Goal: Task Accomplishment & Management: Manage account settings

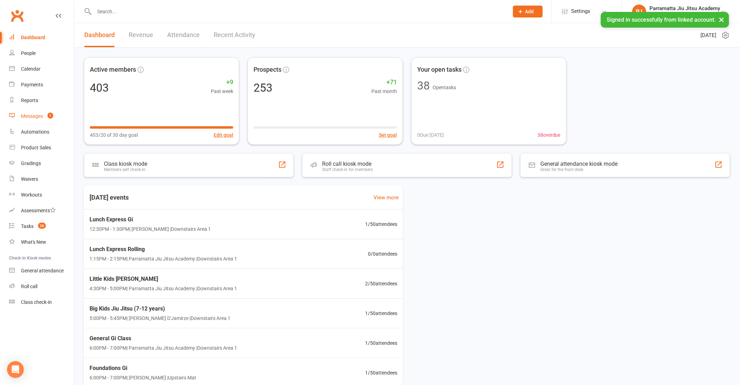
click at [34, 111] on link "Messages 1" at bounding box center [41, 116] width 65 height 16
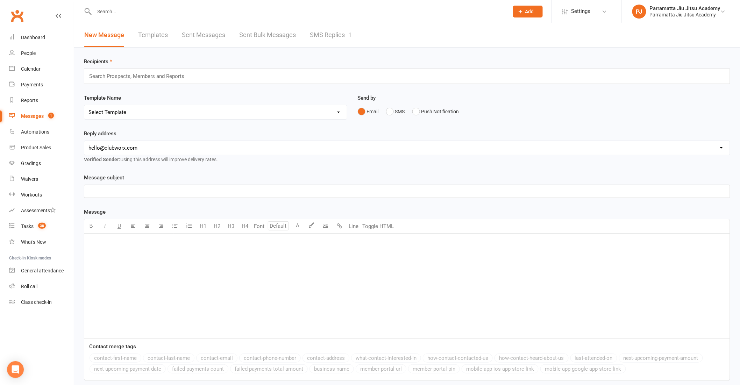
click at [340, 33] on link "SMS Replies 1" at bounding box center [331, 35] width 42 height 24
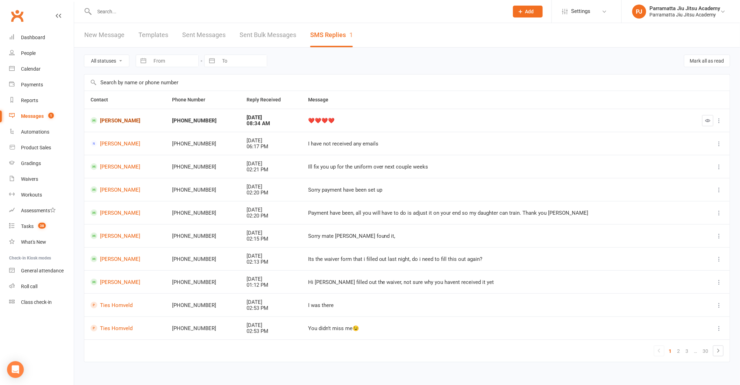
click at [106, 120] on link "Josh Lim" at bounding box center [125, 120] width 69 height 7
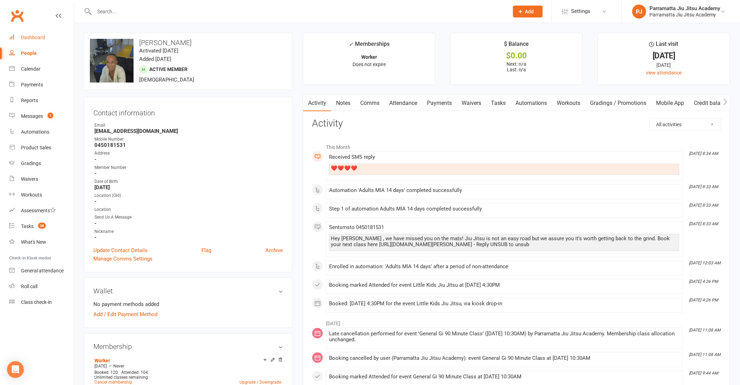
click at [34, 38] on div "Dashboard" at bounding box center [33, 38] width 24 height 6
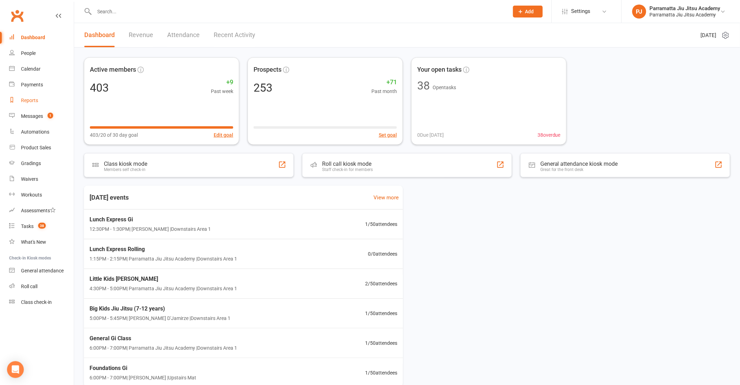
click at [32, 96] on link "Reports" at bounding box center [41, 101] width 65 height 16
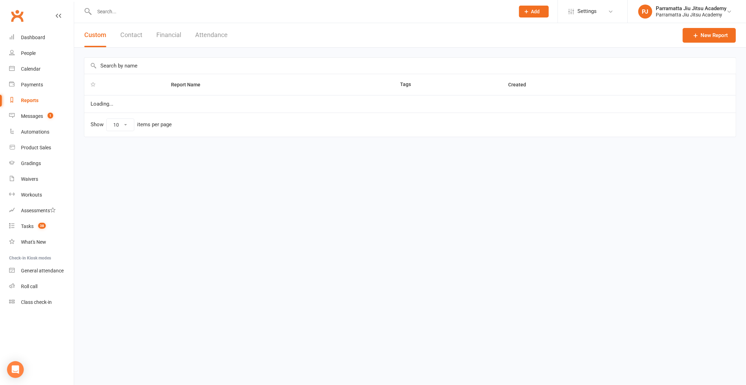
select select "25"
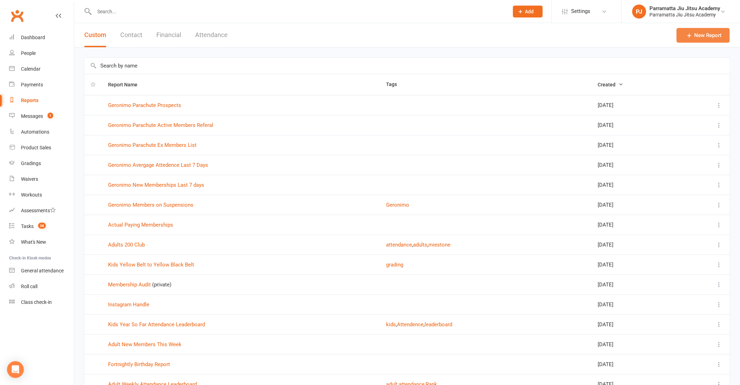
click at [698, 33] on link "New Report" at bounding box center [702, 35] width 53 height 15
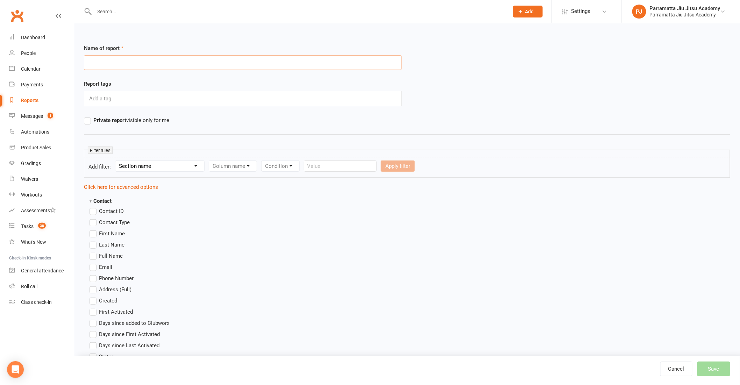
click at [133, 61] on input "text" at bounding box center [243, 62] width 318 height 15
type input "Geronimo Cancelations last 7 days"
click at [181, 169] on select "Section name Contact Attendance Aggregate Payment Booking Waitlist Attendees Ca…" at bounding box center [159, 166] width 89 height 10
click at [94, 213] on label "Contact ID" at bounding box center [106, 211] width 34 height 8
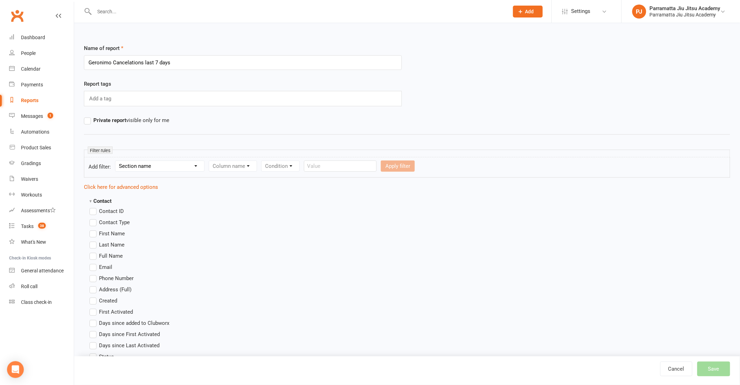
click at [94, 207] on input "Contact ID" at bounding box center [91, 207] width 5 height 0
click at [92, 235] on label "First Name" at bounding box center [106, 233] width 35 height 8
click at [92, 229] on input "First Name" at bounding box center [91, 229] width 5 height 0
click at [94, 246] on label "Last Name" at bounding box center [106, 244] width 35 height 8
click at [94, 240] on input "Last Name" at bounding box center [91, 240] width 5 height 0
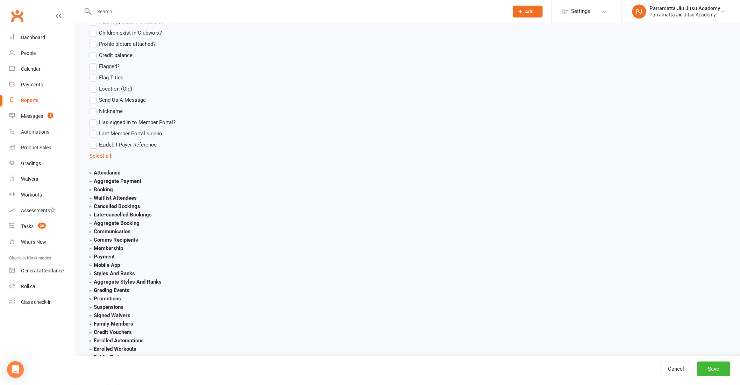
scroll to position [609, 0]
click at [89, 249] on strong "Membership" at bounding box center [106, 247] width 34 height 6
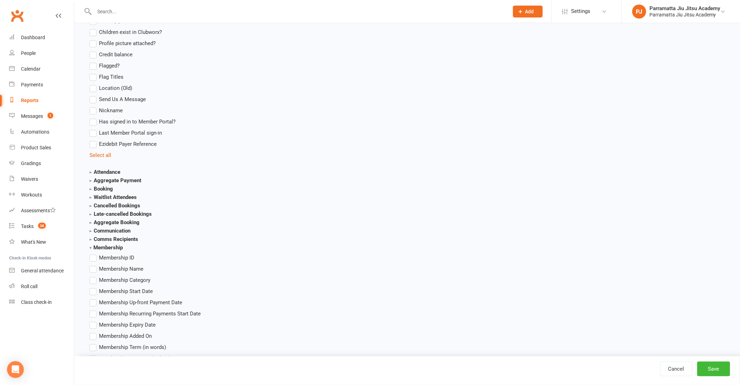
scroll to position [648, 0]
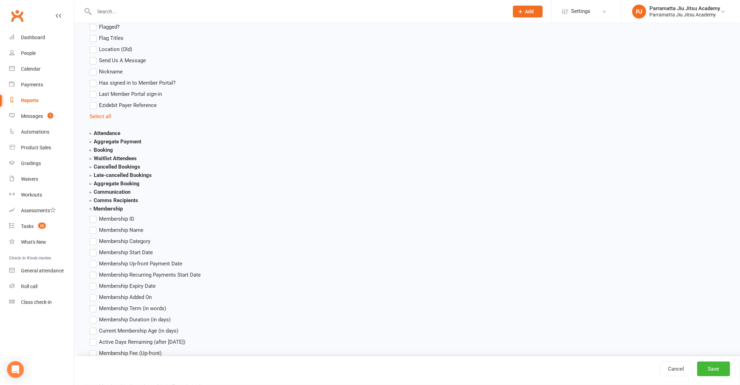
click at [94, 231] on label "Membership Name" at bounding box center [116, 230] width 54 height 8
click at [94, 226] on input "Membership Name" at bounding box center [91, 226] width 5 height 0
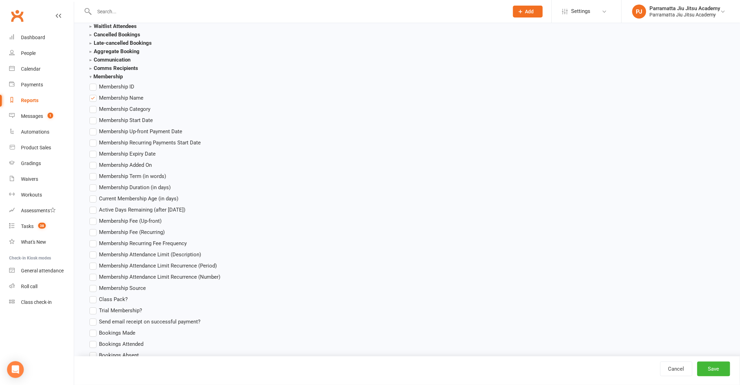
scroll to position [803, 0]
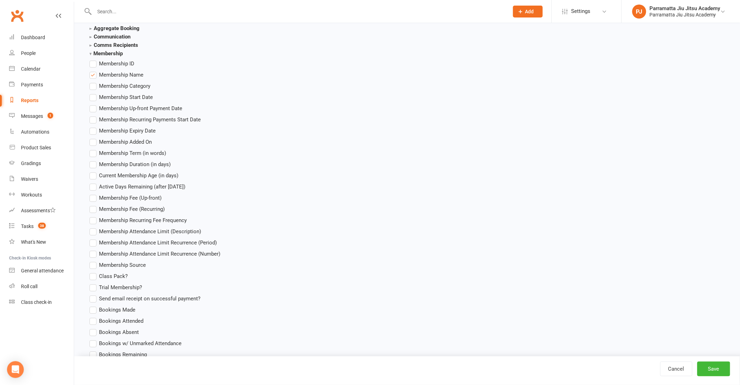
click at [96, 210] on label "Membership Fee (Recurring)" at bounding box center [126, 209] width 75 height 8
click at [94, 205] on input "Membership Fee (Recurring)" at bounding box center [91, 205] width 5 height 0
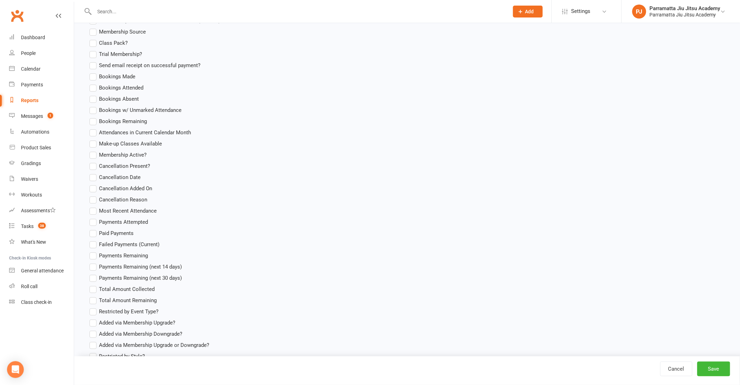
scroll to position [1075, 0]
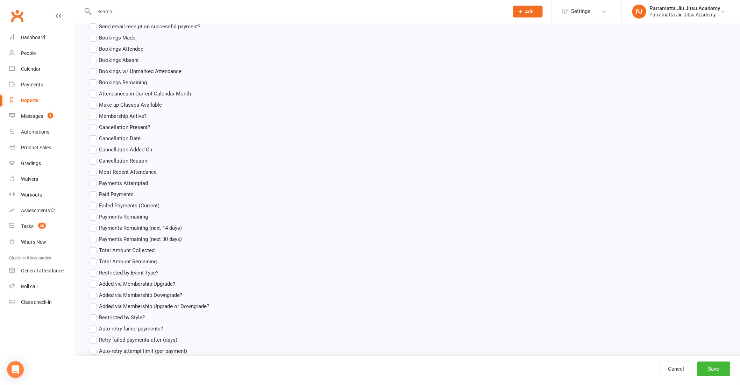
click at [92, 249] on label "Total Amount Collected" at bounding box center [121, 250] width 65 height 8
click at [92, 246] on input "Total Amount Collected" at bounding box center [91, 246] width 5 height 0
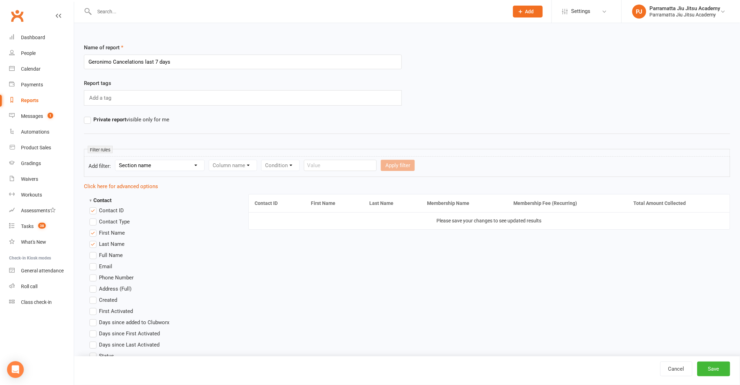
scroll to position [0, 0]
click at [182, 168] on select "Section name Contact Attendance Aggregate Payment Booking Waitlist Attendees Ca…" at bounding box center [159, 166] width 89 height 10
select select "10"
click at [116, 161] on select "Section name Contact Attendance Aggregate Payment Booking Waitlist Attendees Ca…" at bounding box center [159, 166] width 89 height 10
click at [243, 171] on select "Column name Membership ID Membership Name Membership Category Membership Start …" at bounding box center [277, 166] width 136 height 10
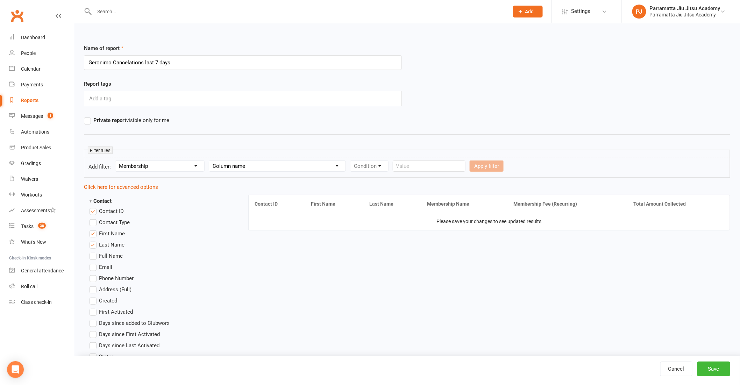
select select "29"
click at [209, 161] on select "Column name Membership ID Membership Name Membership Category Membership Start …" at bounding box center [277, 166] width 136 height 10
click at [382, 161] on select "Condition Is Is not Is blank Is not blank" at bounding box center [371, 166] width 42 height 10
select select "0"
click at [351, 161] on select "Condition Is Is not Is blank Is not blank" at bounding box center [371, 166] width 42 height 10
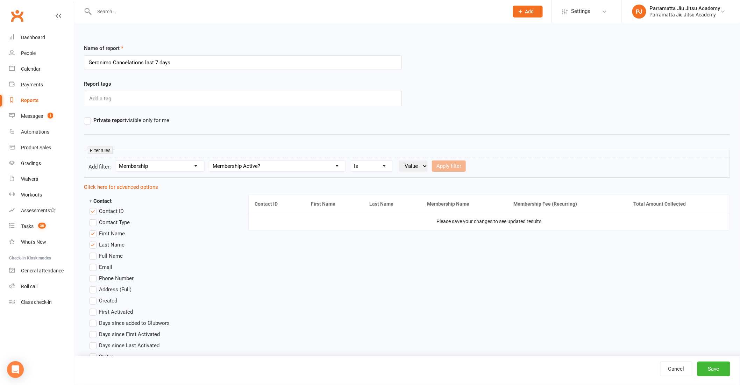
click at [412, 163] on select "Value Yes No" at bounding box center [413, 165] width 29 height 11
select select "false"
click at [399, 160] on select "Value Yes No" at bounding box center [413, 165] width 29 height 11
click at [457, 166] on button "Apply filter" at bounding box center [449, 165] width 34 height 11
select select
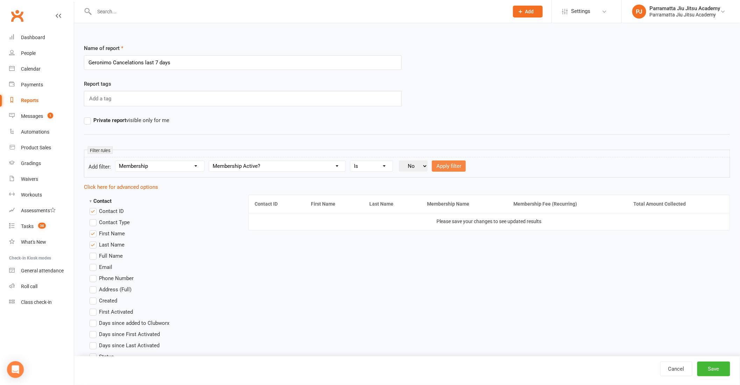
select select
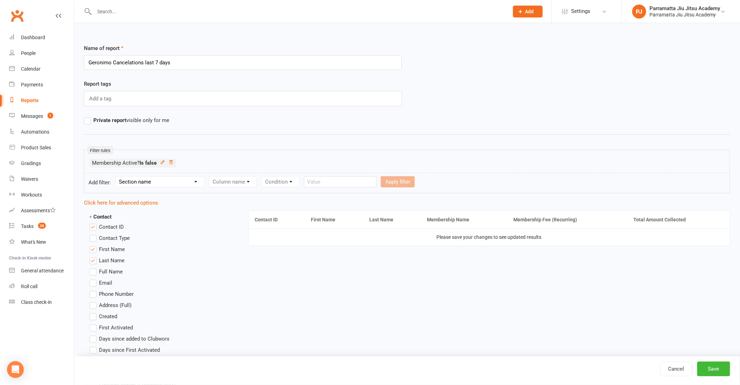
click at [170, 180] on select "Section name Contact Attendance Aggregate Payment Booking Waitlist Attendees Ca…" at bounding box center [159, 182] width 89 height 10
select select "10"
click at [116, 177] on select "Section name Contact Attendance Aggregate Payment Booking Waitlist Attendees Ca…" at bounding box center [159, 182] width 89 height 10
drag, startPoint x: 245, startPoint y: 183, endPoint x: 240, endPoint y: 178, distance: 6.9
click at [245, 182] on select "Column name Membership ID Membership Name Membership Category Membership Start …" at bounding box center [277, 182] width 136 height 10
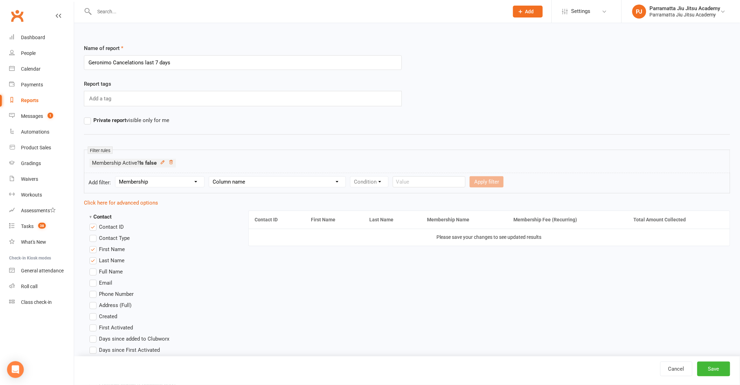
select select "31"
click at [209, 177] on select "Column name Membership ID Membership Name Membership Category Membership Start …" at bounding box center [277, 182] width 136 height 10
click at [381, 183] on select "Condition Is Is not Before After Before or on After or on Is blank Is not blank" at bounding box center [372, 182] width 44 height 10
select select "0"
click at [351, 177] on select "Condition Is Is not Before After Before or on After or on Is blank Is not blank" at bounding box center [372, 182] width 44 height 10
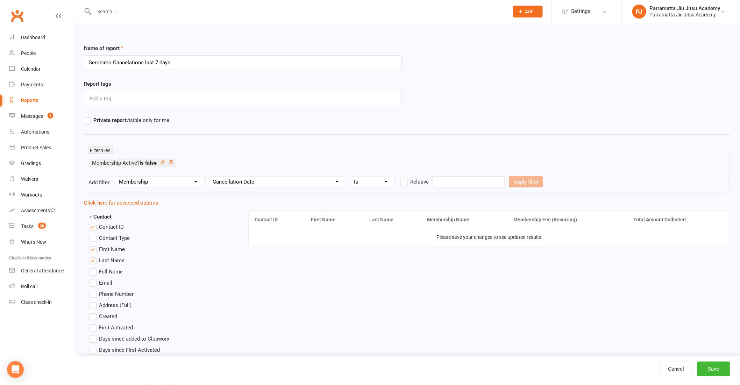
drag, startPoint x: 407, startPoint y: 182, endPoint x: 418, endPoint y: 182, distance: 11.2
click at [407, 182] on label "Relative" at bounding box center [415, 182] width 28 height 8
click at [405, 178] on input "Relative" at bounding box center [403, 178] width 5 height 0
click at [462, 183] on input "number" at bounding box center [450, 181] width 33 height 11
type input "7"
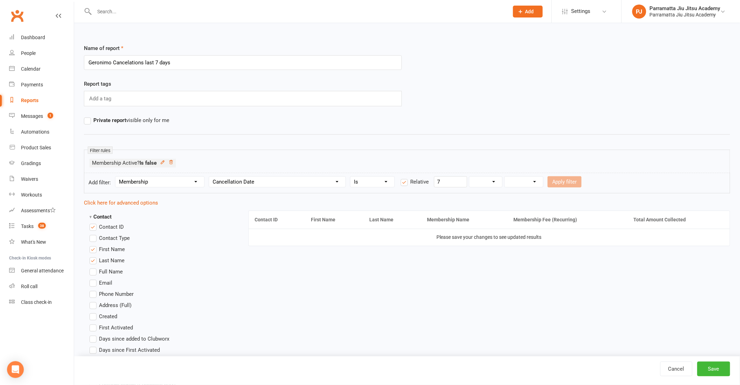
click at [489, 180] on select "Days Weeks Months Years" at bounding box center [485, 182] width 33 height 10
select select "0"
click at [469, 177] on select "Days Weeks Months Years" at bounding box center [485, 182] width 33 height 10
click at [530, 182] on select "From now Ago" at bounding box center [523, 182] width 38 height 10
select select "1"
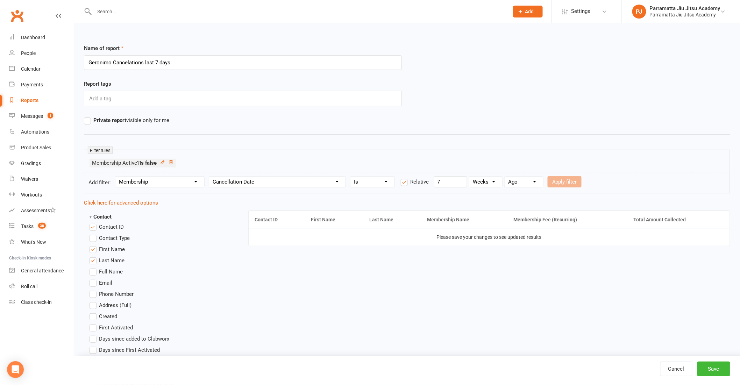
click at [505, 177] on select "From now Ago" at bounding box center [523, 182] width 38 height 10
click at [386, 181] on select "Condition Is Is not Before After Before or on After or on Is blank Is not blank" at bounding box center [372, 182] width 44 height 10
select select "3"
click at [351, 177] on select "Condition Is Is not Before After Before or on After or on Is blank Is not blank" at bounding box center [372, 182] width 44 height 10
click at [406, 182] on label "Relative" at bounding box center [415, 182] width 28 height 8
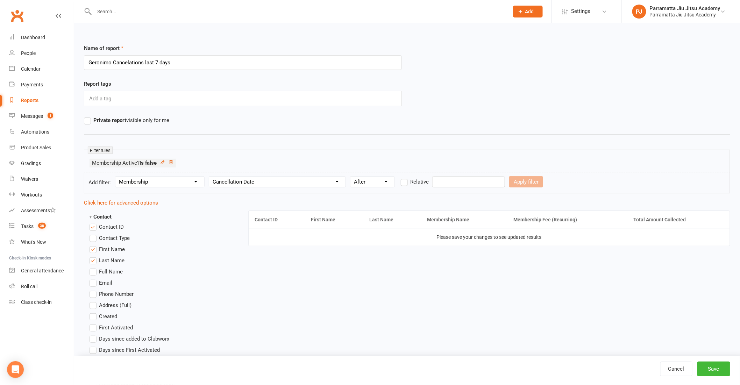
click at [405, 178] on input "Relative" at bounding box center [403, 178] width 5 height 0
click at [459, 182] on input "number" at bounding box center [450, 181] width 33 height 11
type input "7"
click at [497, 181] on select "Days Weeks Months Years" at bounding box center [485, 182] width 33 height 10
select select "0"
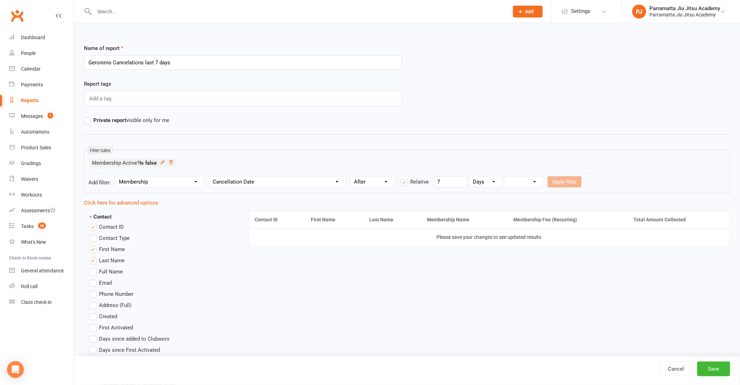
click at [469, 177] on select "Days Weeks Months Years" at bounding box center [485, 182] width 33 height 10
click at [533, 182] on select "From now Ago" at bounding box center [523, 182] width 38 height 10
select select "1"
click at [505, 177] on select "From now Ago" at bounding box center [523, 182] width 38 height 10
click at [559, 181] on button "Apply filter" at bounding box center [564, 181] width 34 height 11
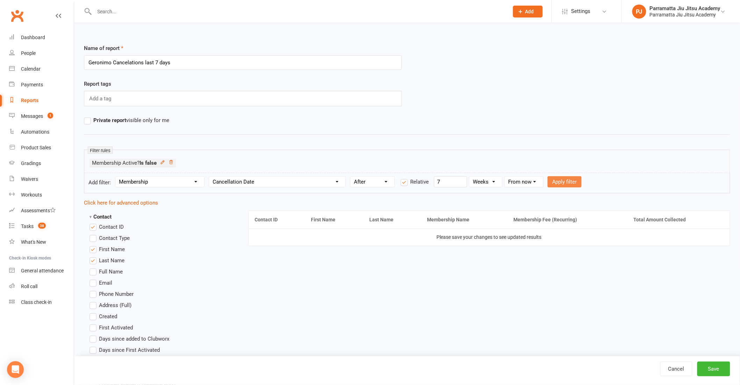
select select
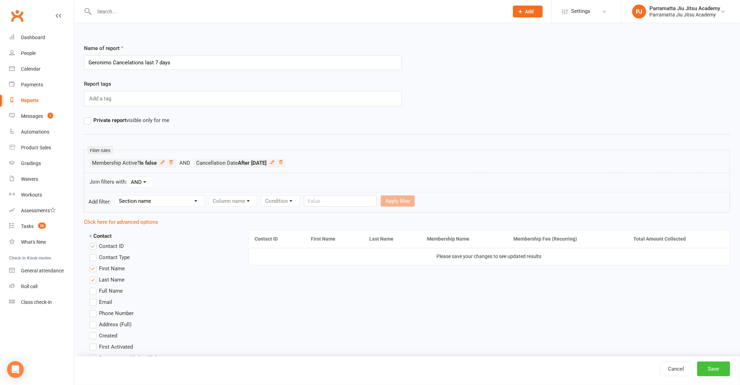
click at [723, 370] on button "Save" at bounding box center [713, 368] width 33 height 15
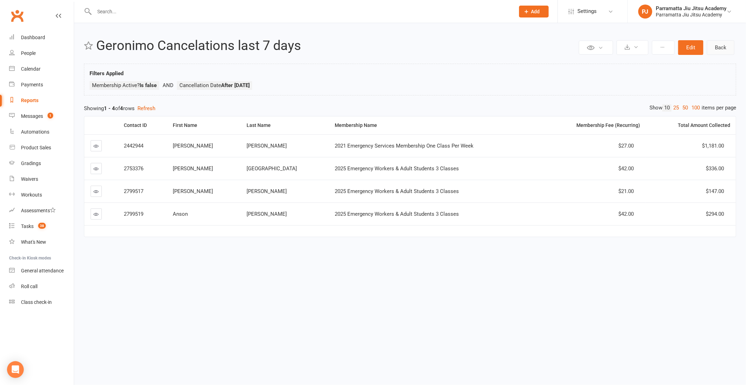
click at [721, 48] on link "Back" at bounding box center [720, 47] width 28 height 15
select select "25"
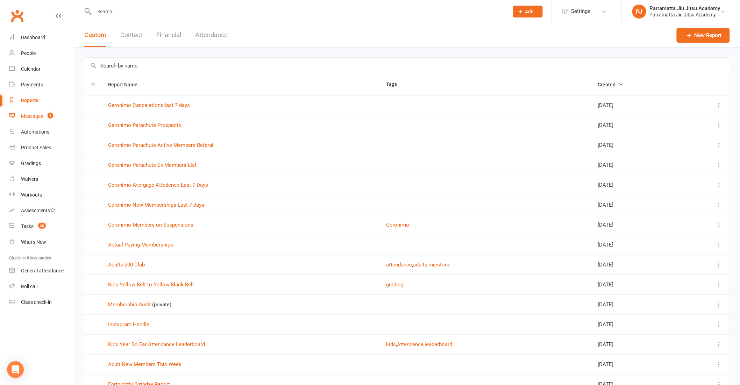
click at [28, 114] on div "Messages" at bounding box center [32, 116] width 22 height 6
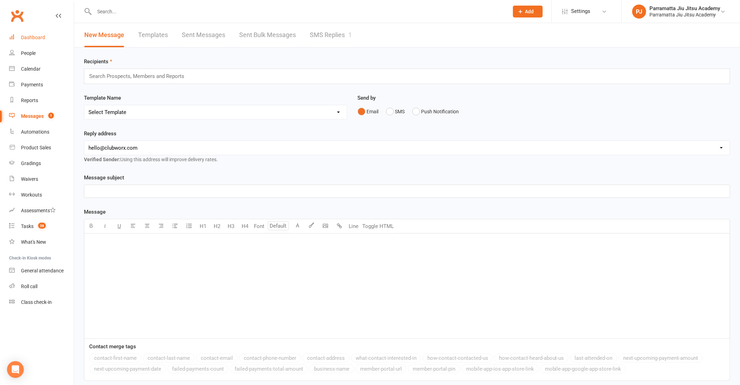
click at [37, 33] on link "Dashboard" at bounding box center [41, 38] width 65 height 16
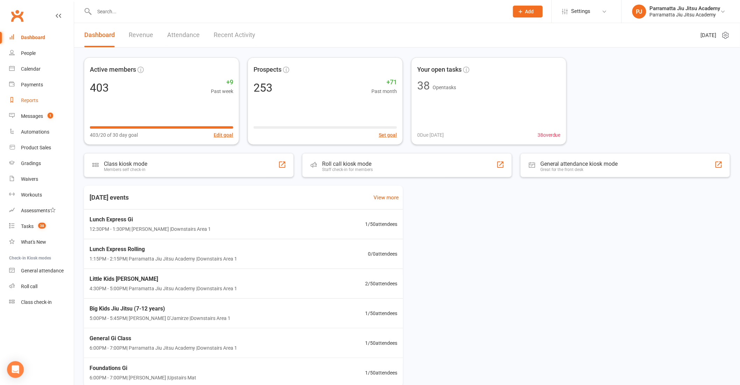
click at [31, 98] on div "Reports" at bounding box center [29, 101] width 17 height 6
select select "25"
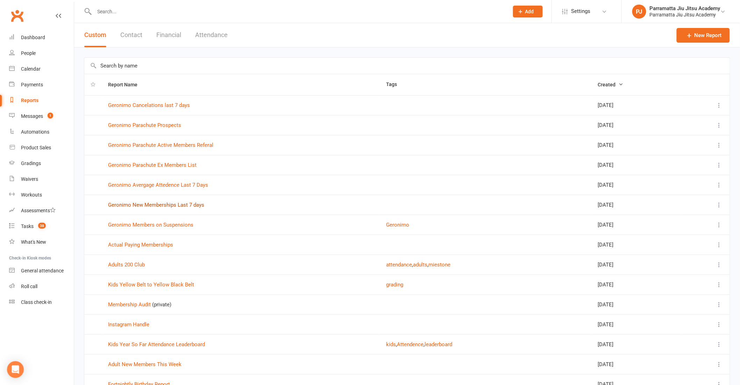
click at [170, 207] on link "Geronimo New Memberships Last 7 days" at bounding box center [156, 205] width 96 height 6
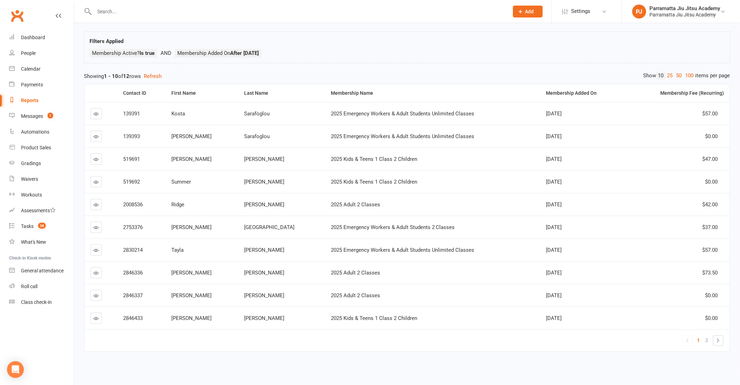
scroll to position [39, 0]
click at [706, 335] on span "2" at bounding box center [706, 340] width 3 height 10
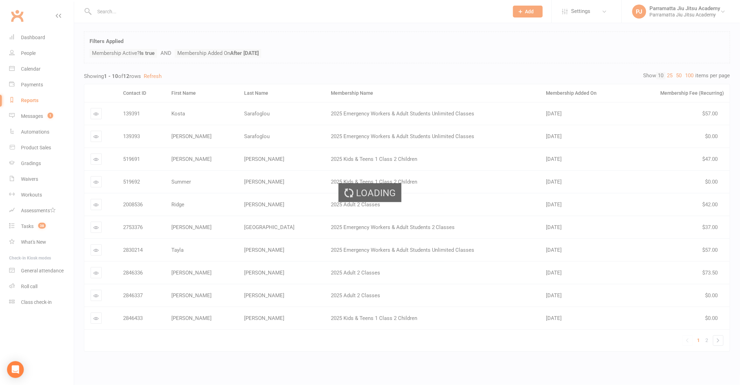
scroll to position [0, 0]
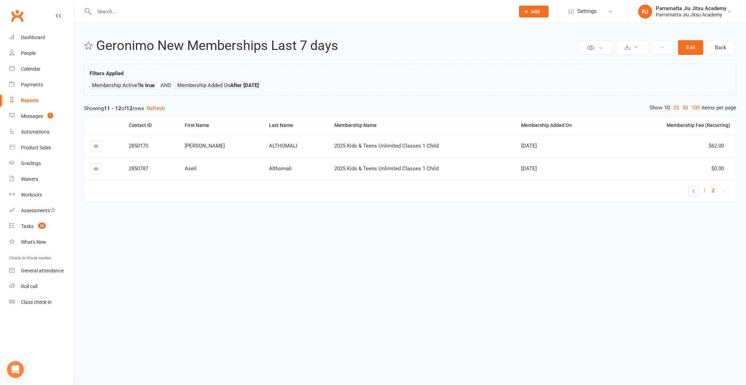
click at [60, 15] on icon at bounding box center [59, 16] width 6 height 6
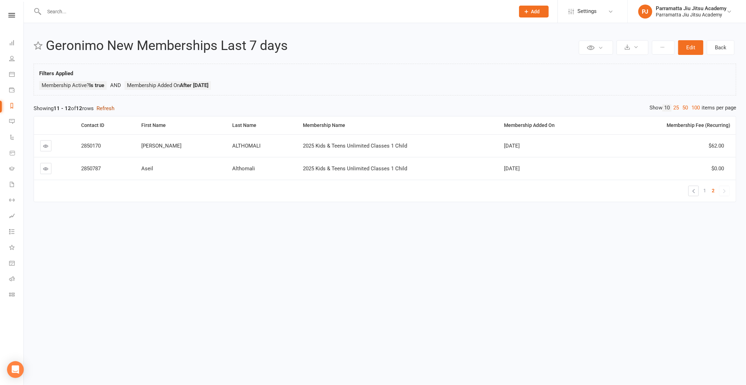
click at [109, 106] on button "Refresh" at bounding box center [105, 108] width 18 height 8
click at [690, 51] on button "Edit" at bounding box center [690, 47] width 25 height 15
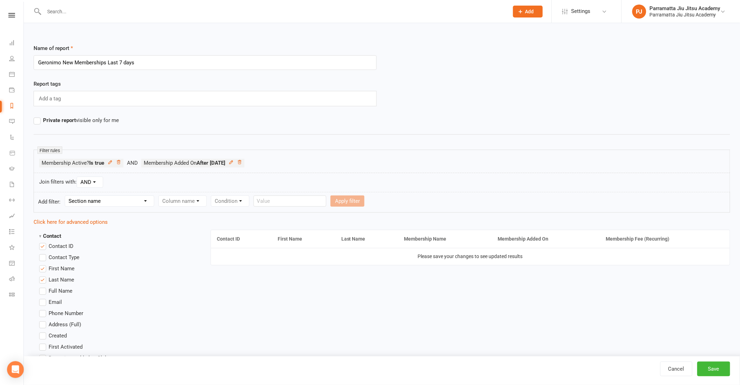
click at [134, 202] on select "Section name Contact Attendance Aggregate Payment Booking Waitlist Attendees Ca…" at bounding box center [109, 201] width 89 height 10
select select "13"
click at [66, 196] on select "Section name Contact Attendance Aggregate Payment Booking Waitlist Attendees Ca…" at bounding box center [109, 201] width 89 height 10
click at [204, 203] on select "Column name Style Current Rank Current Rank Position Next Rank Belt Size Active…" at bounding box center [230, 201] width 143 height 10
select select "0"
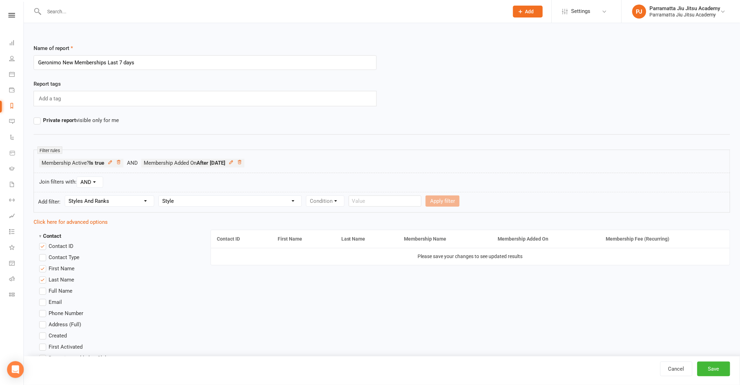
click at [159, 196] on select "Column name Style Current Rank Current Rank Position Next Rank Belt Size Active…" at bounding box center [230, 201] width 143 height 10
click at [340, 199] on select "Condition Equals Does not equal Contains Does not contain Is blank or does not …" at bounding box center [346, 201] width 80 height 10
click at [306, 196] on select "Condition Equals Does not equal Contains Does not contain Is blank or does not …" at bounding box center [346, 201] width 80 height 10
click at [355, 251] on td "Please save your changes to see updated results" at bounding box center [470, 256] width 519 height 17
click at [362, 204] on select "Condition Equals Does not equal Contains Does not contain Is blank or does not …" at bounding box center [346, 201] width 80 height 10
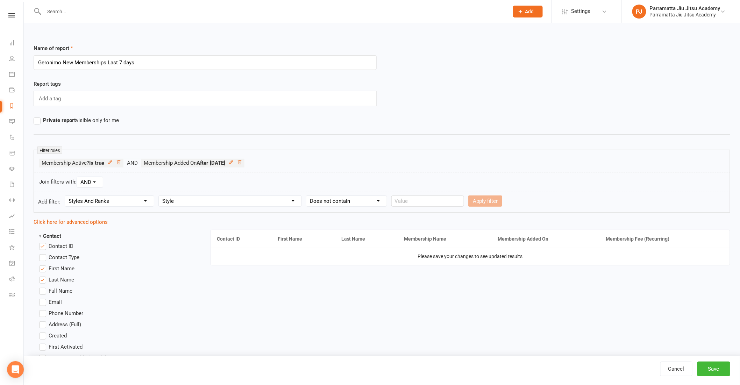
select select "6"
click at [306, 196] on select "Condition Equals Does not equal Contains Does not contain Is blank or does not …" at bounding box center [346, 201] width 80 height 10
click at [411, 202] on button "Apply filter" at bounding box center [408, 200] width 34 height 11
select select
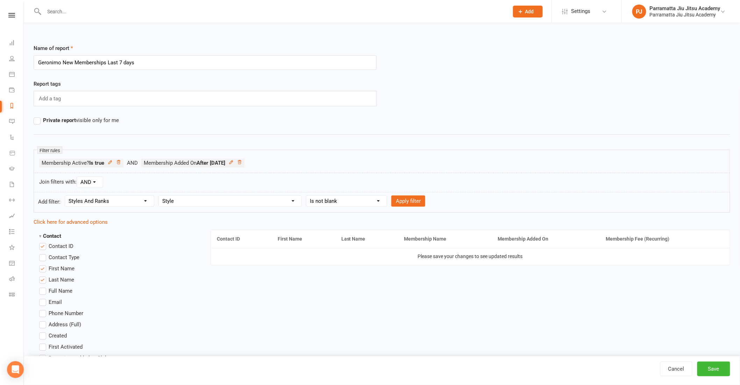
select select
click at [722, 366] on button "Save" at bounding box center [713, 368] width 33 height 15
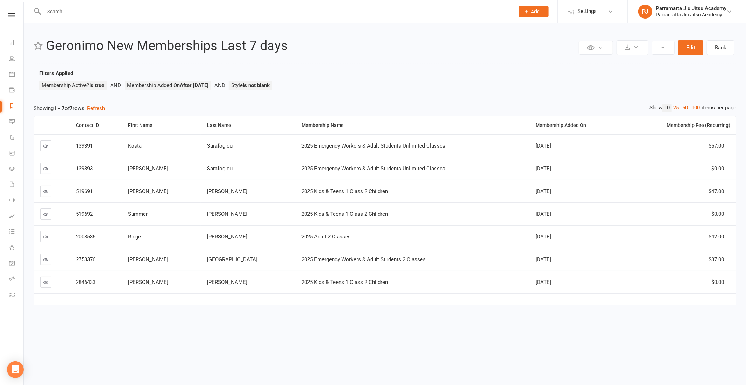
click at [81, 13] on input "text" at bounding box center [276, 12] width 468 height 10
click at [13, 16] on icon at bounding box center [11, 15] width 7 height 5
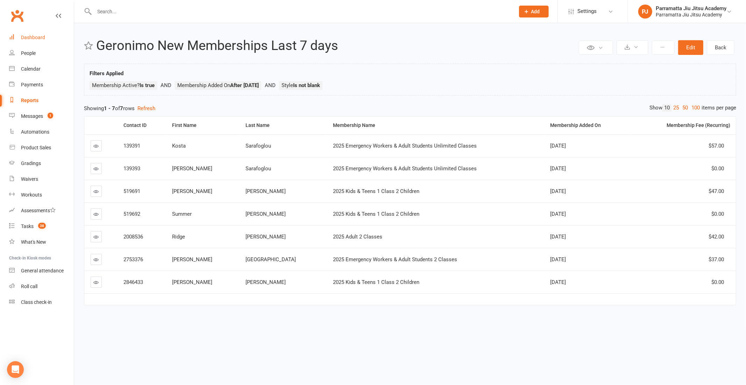
click at [33, 35] on div "Dashboard" at bounding box center [33, 38] width 24 height 6
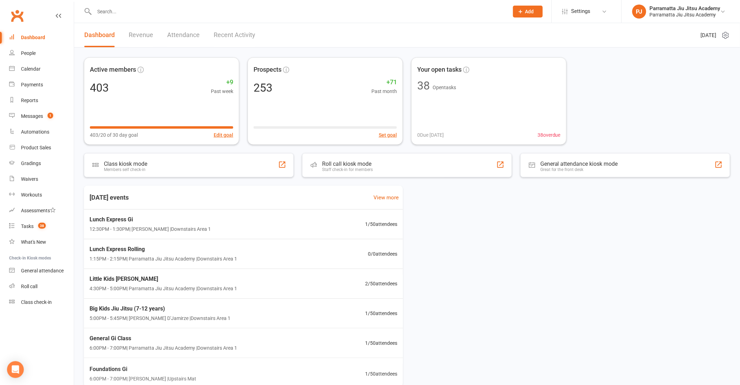
click at [238, 35] on link "Recent Activity" at bounding box center [235, 35] width 42 height 24
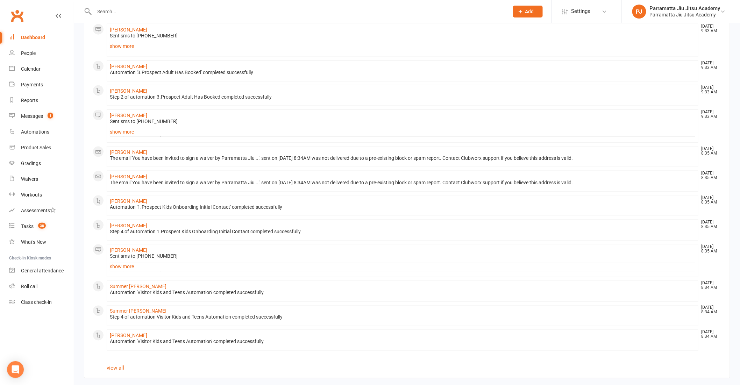
scroll to position [276, 0]
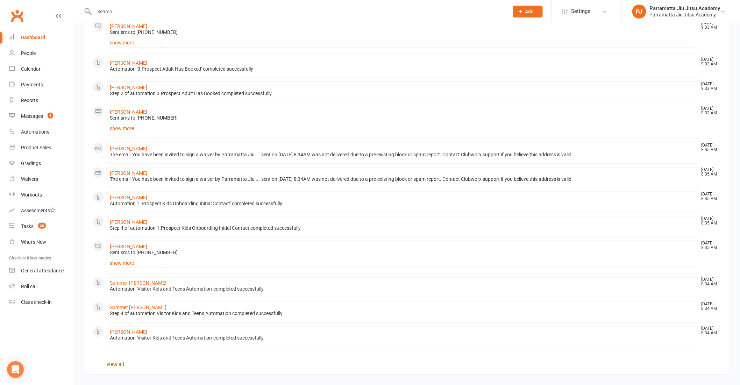
click at [115, 363] on link "view all" at bounding box center [115, 364] width 17 height 6
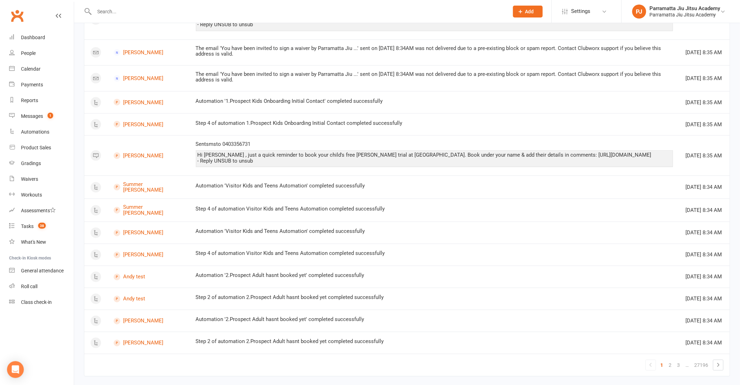
scroll to position [379, 0]
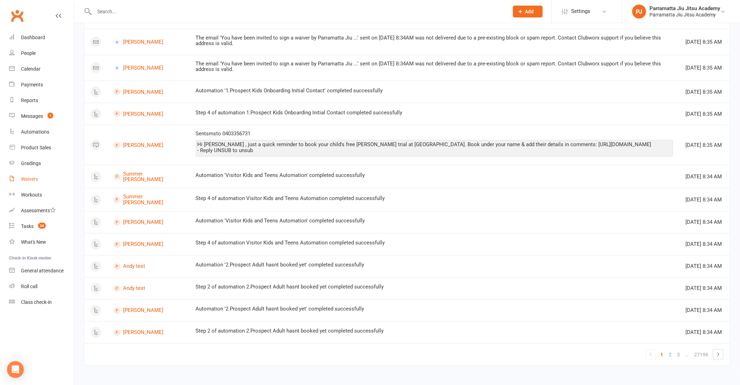
click at [38, 179] on link "Waivers" at bounding box center [41, 179] width 65 height 16
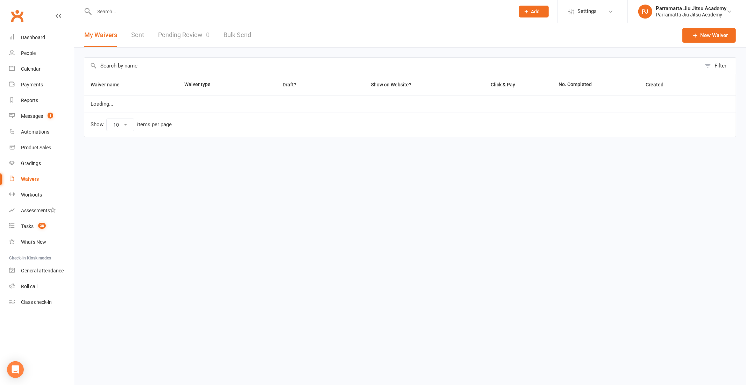
select select "100"
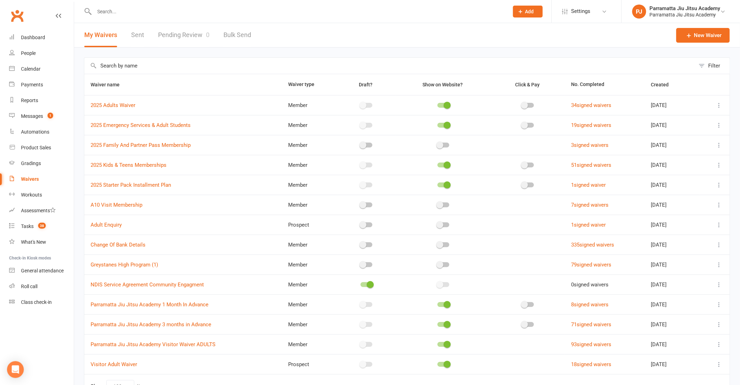
click at [141, 34] on link "Sent" at bounding box center [137, 35] width 13 height 24
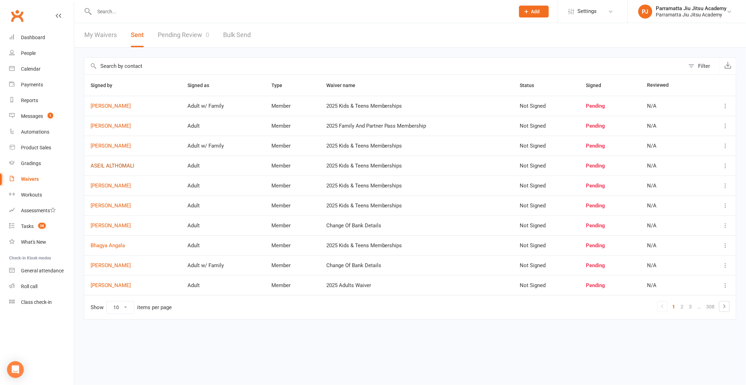
click at [118, 163] on link "ASEIL ALTHOMALI" at bounding box center [133, 166] width 84 height 6
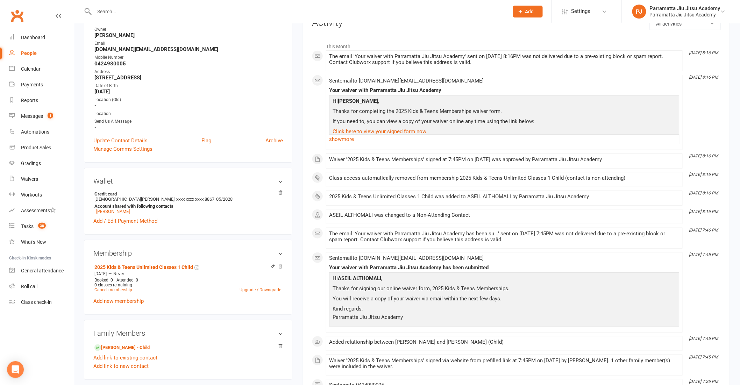
scroll to position [116, 0]
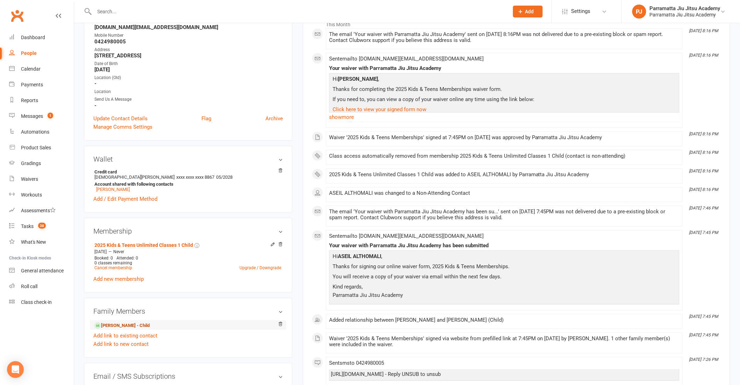
click at [138, 326] on link "Aseil Althomali - Child" at bounding box center [121, 325] width 55 height 7
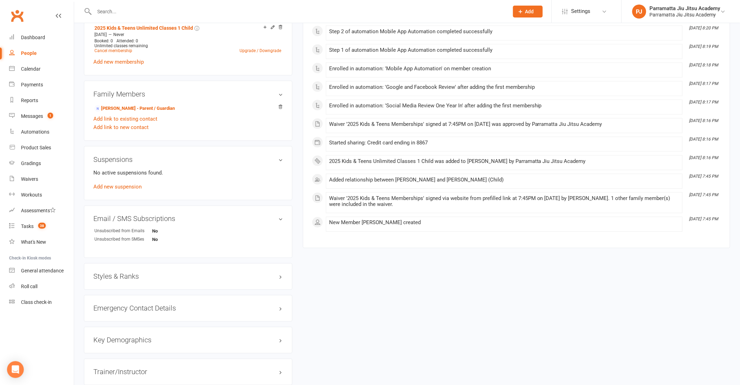
scroll to position [350, 0]
click at [156, 280] on div "Styles & Ranks" at bounding box center [188, 275] width 208 height 27
click at [264, 272] on div "Styles & Ranks" at bounding box center [188, 275] width 208 height 27
click at [251, 277] on h3 "Styles & Ranks" at bounding box center [187, 276] width 189 height 8
click at [113, 305] on link "Add new style" at bounding box center [109, 303] width 33 height 6
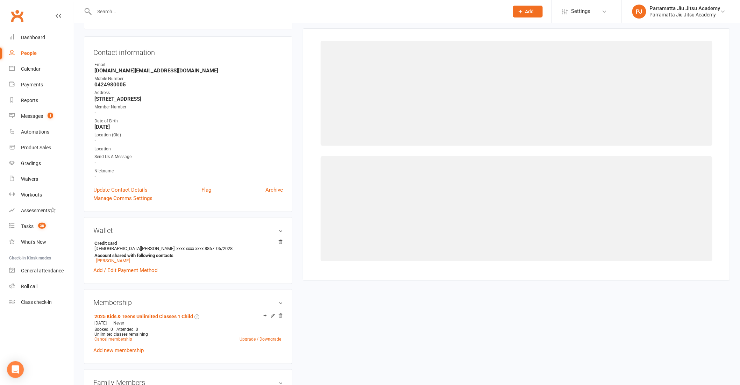
scroll to position [53, 0]
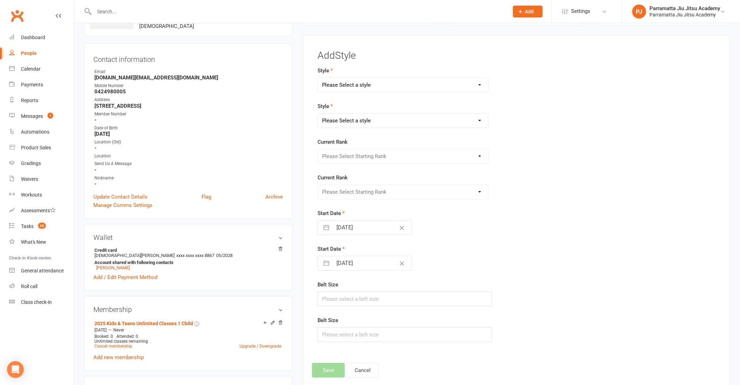
click at [378, 82] on select "Please Select a style Brazilian Jiu Jitsu Adults Brazilian Jiu Jitsu Kids Judo …" at bounding box center [403, 85] width 170 height 14
select select "265"
click at [318, 78] on select "Please Select a style Brazilian Jiu Jitsu Adults Brazilian Jiu Jitsu Kids Judo …" at bounding box center [403, 85] width 170 height 14
select select "265"
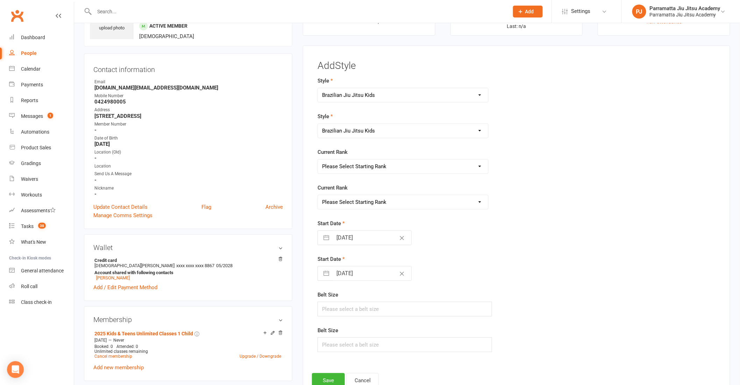
scroll to position [78, 0]
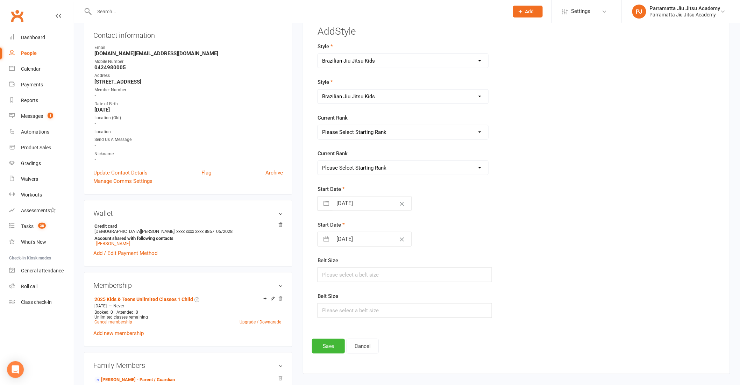
click at [377, 166] on select "Please Select Starting Rank white Belt white Belt 1 stripe white Belt 2 stripe …" at bounding box center [403, 168] width 170 height 14
select select "2432"
click at [318, 161] on select "Please Select Starting Rank white Belt white Belt 1 stripe white Belt 2 stripe …" at bounding box center [403, 168] width 170 height 14
select select "2432"
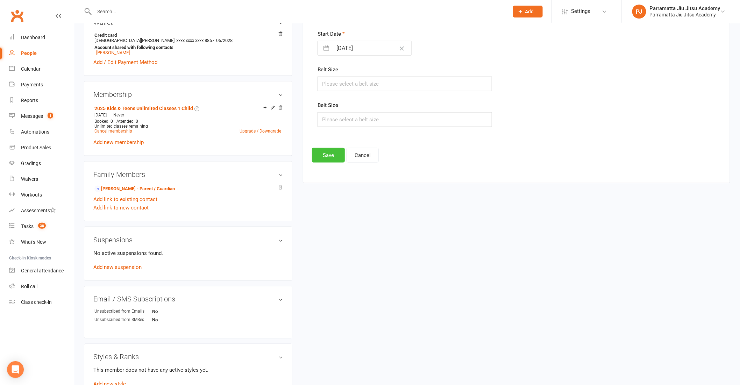
scroll to position [272, 0]
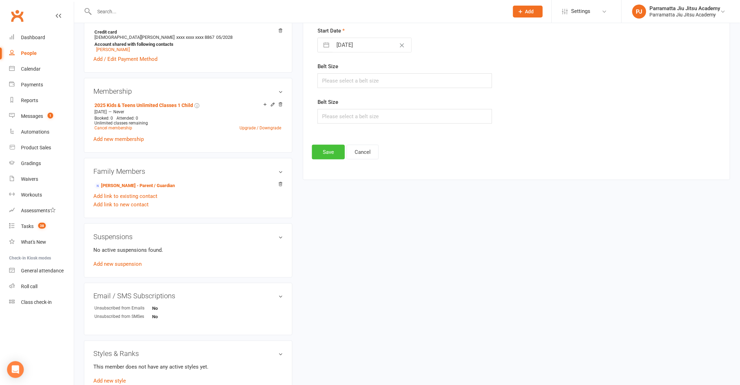
click at [331, 154] on button "Save" at bounding box center [328, 152] width 33 height 15
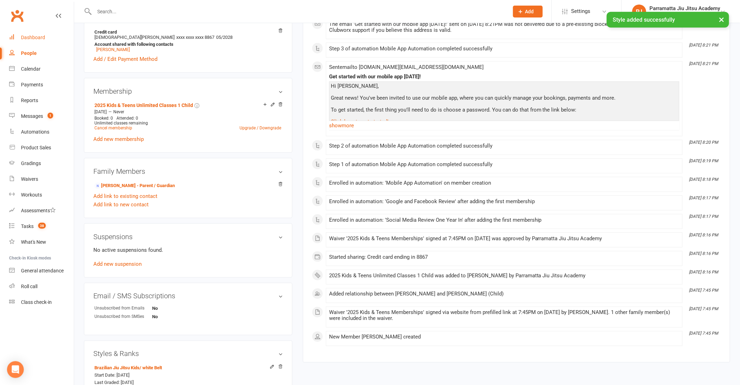
click at [37, 35] on div "Dashboard" at bounding box center [33, 38] width 24 height 6
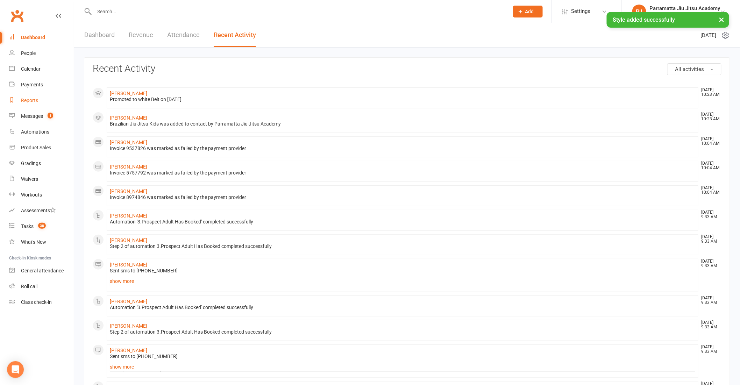
click at [34, 98] on div "Reports" at bounding box center [29, 101] width 17 height 6
select select "25"
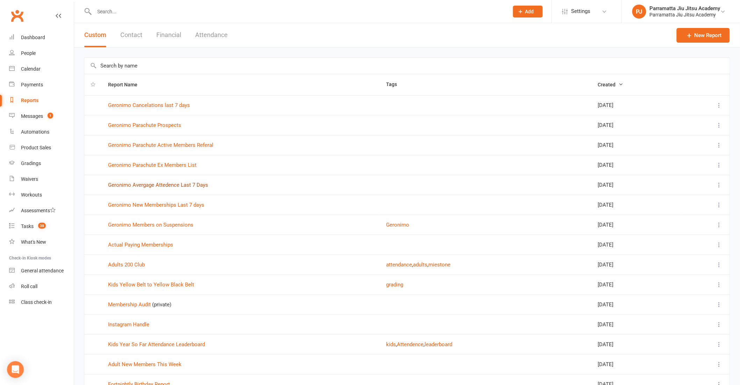
click at [168, 185] on link "Geronimo Avergage Attedence Last 7 Days" at bounding box center [158, 185] width 100 height 6
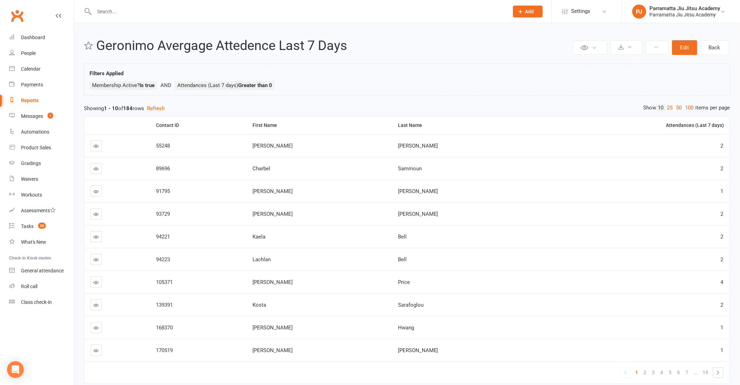
click at [33, 98] on div "Reports" at bounding box center [29, 101] width 17 height 6
select select "25"
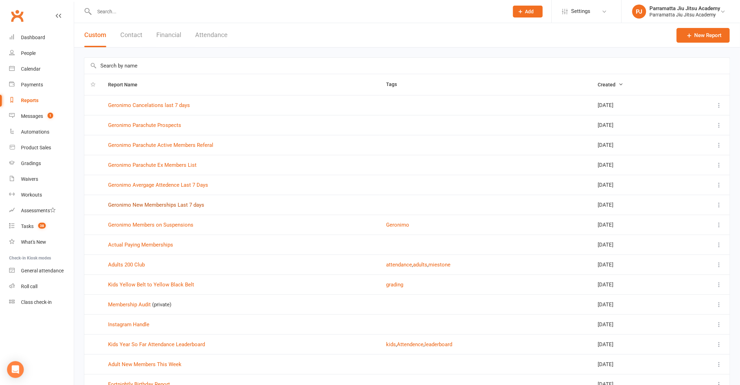
click at [181, 204] on link "Geronimo New Memberships Last 7 days" at bounding box center [156, 205] width 96 height 6
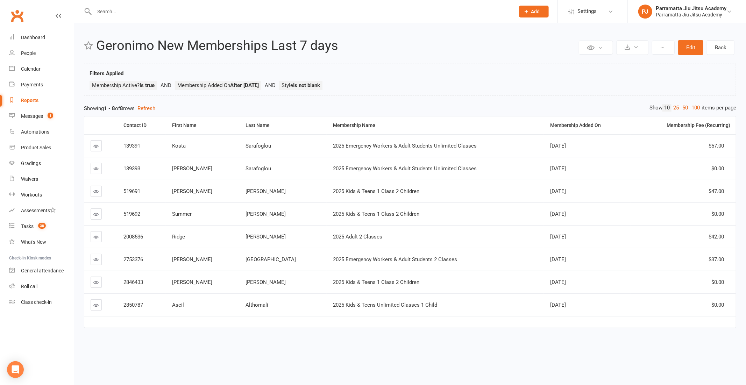
click at [98, 213] on icon at bounding box center [96, 213] width 5 height 5
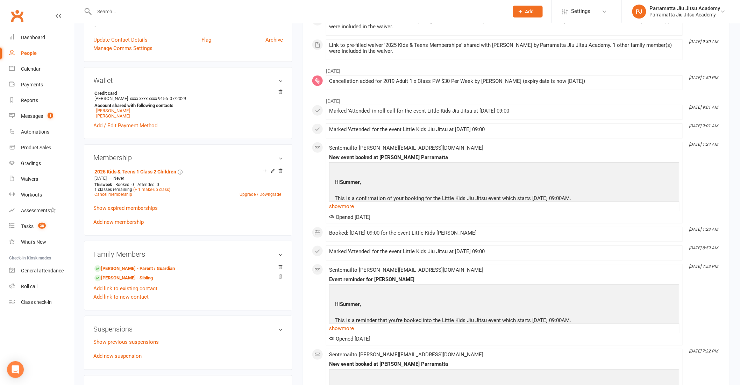
scroll to position [233, 0]
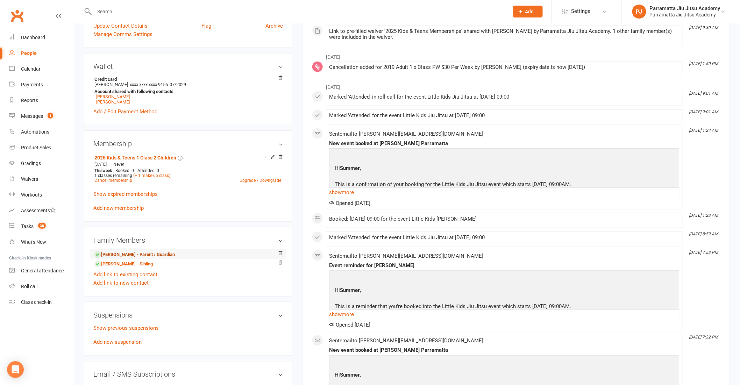
click at [129, 257] on link "Adrienne Deery - Parent / Guardian" at bounding box center [134, 254] width 80 height 7
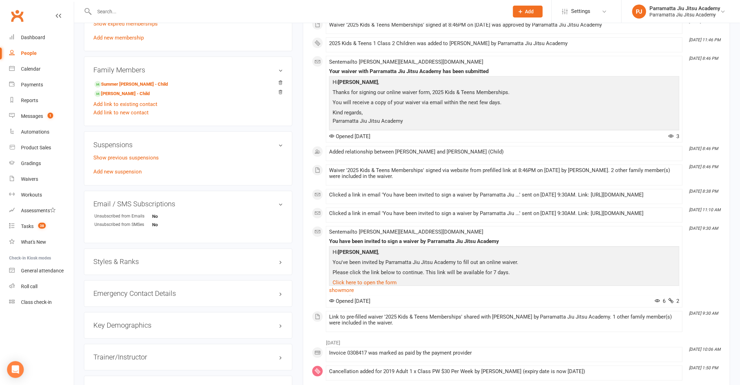
scroll to position [427, 0]
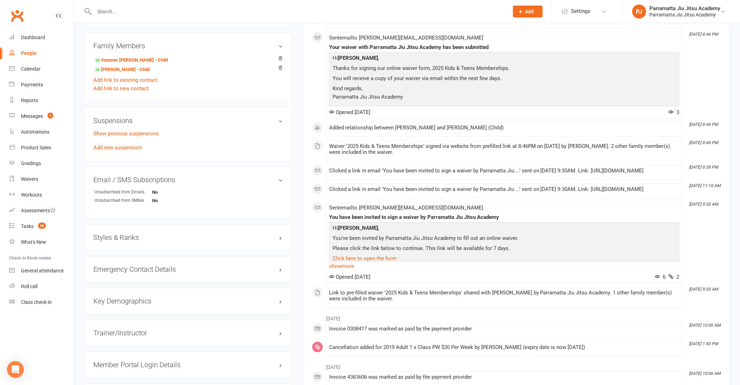
click at [274, 239] on h3 "Styles & Ranks" at bounding box center [187, 238] width 189 height 8
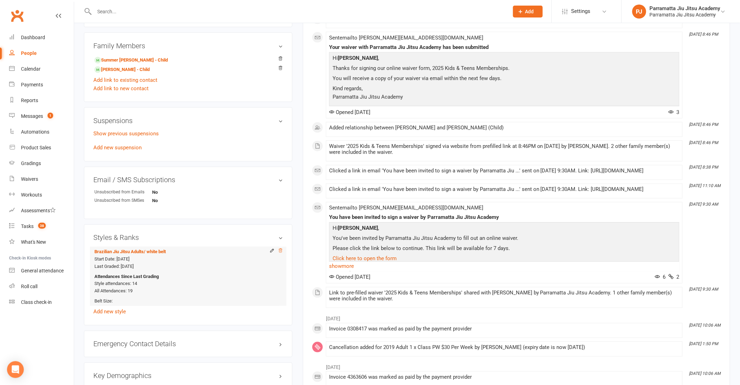
click at [281, 252] on icon at bounding box center [280, 251] width 3 height 4
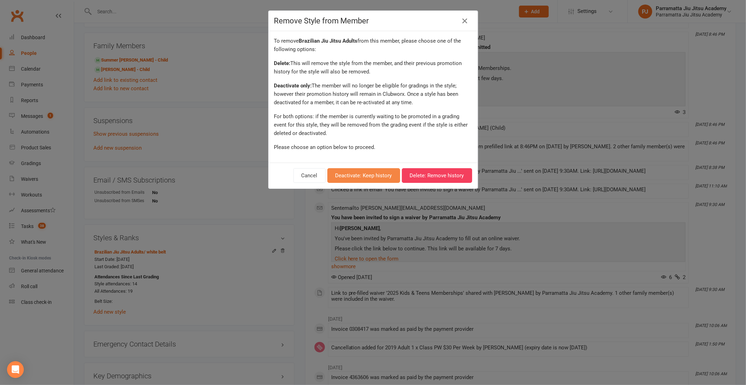
click at [366, 176] on button "Deactivate: Keep history" at bounding box center [363, 175] width 73 height 15
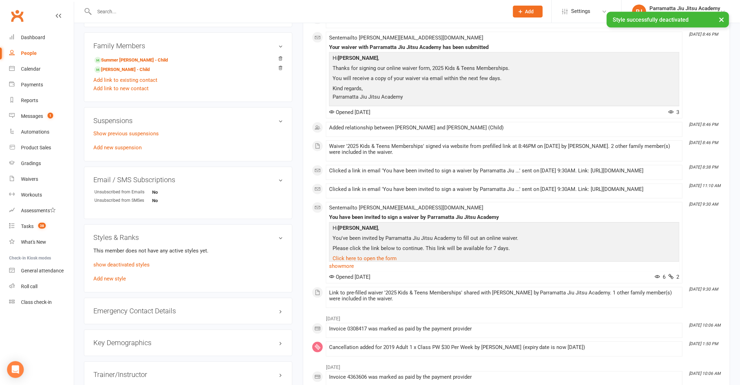
scroll to position [233, 0]
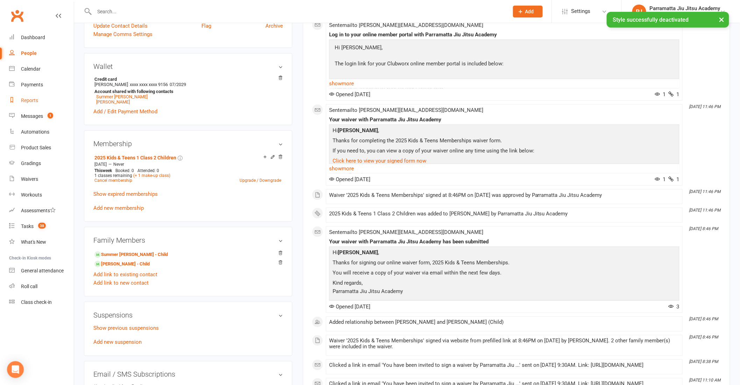
click at [28, 100] on div "Reports" at bounding box center [29, 101] width 17 height 6
select select "25"
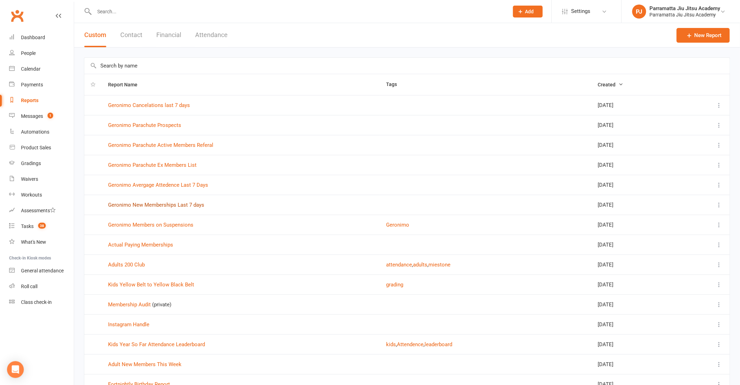
click at [152, 206] on link "Geronimo New Memberships Last 7 days" at bounding box center [156, 205] width 96 height 6
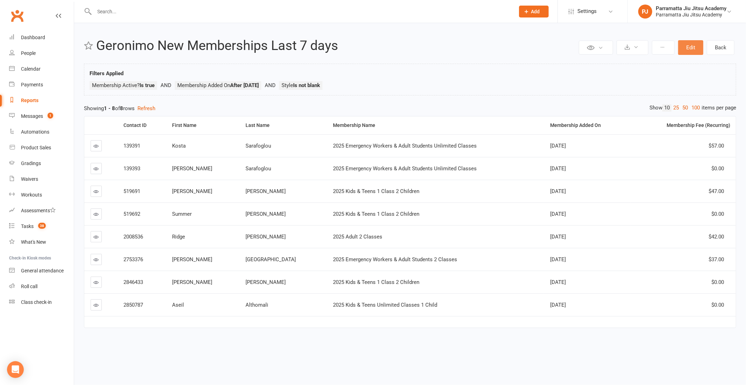
click at [694, 51] on button "Edit" at bounding box center [690, 47] width 25 height 15
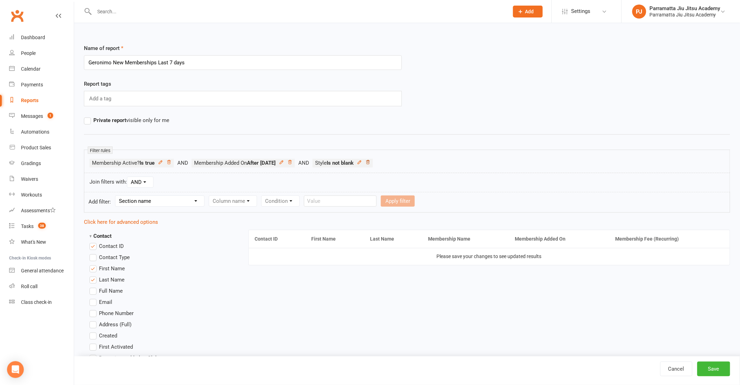
click at [369, 162] on icon at bounding box center [367, 162] width 3 height 4
click at [712, 366] on button "Save" at bounding box center [713, 368] width 33 height 15
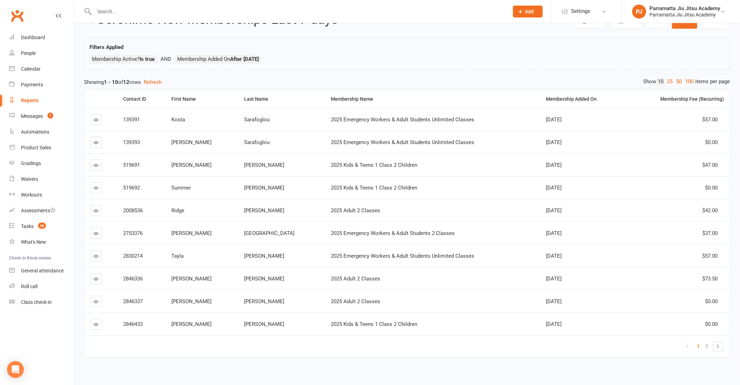
scroll to position [39, 0]
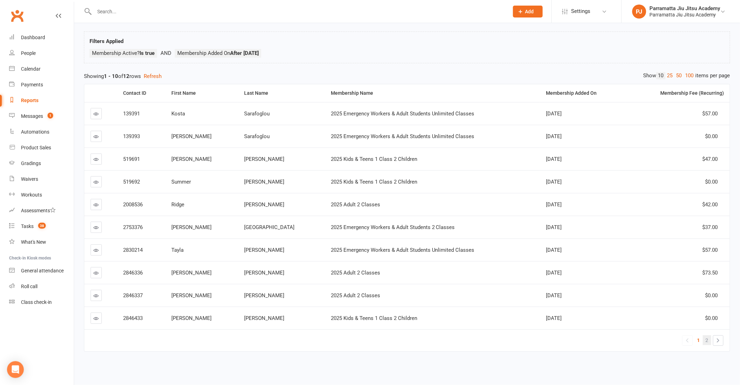
click at [707, 335] on span "2" at bounding box center [706, 340] width 3 height 10
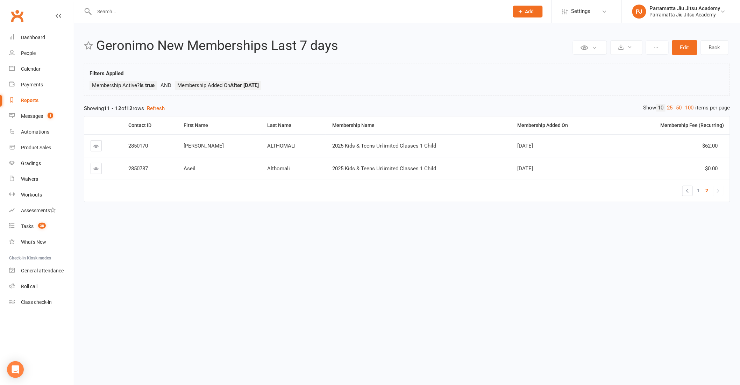
scroll to position [0, 0]
click at [42, 36] on div "Dashboard" at bounding box center [33, 38] width 24 height 6
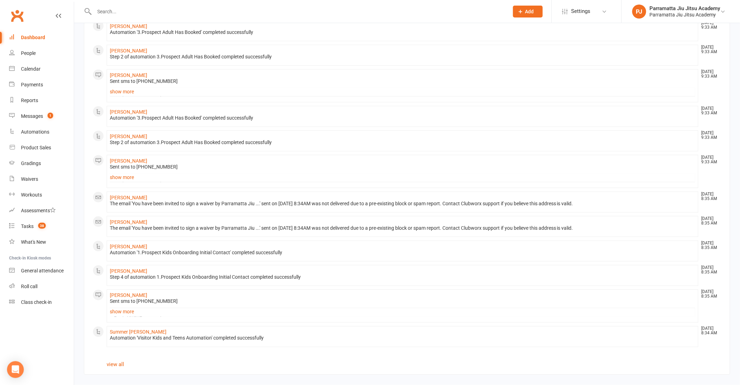
scroll to position [276, 0]
click at [115, 246] on link "sonya drivas" at bounding box center [128, 247] width 37 height 6
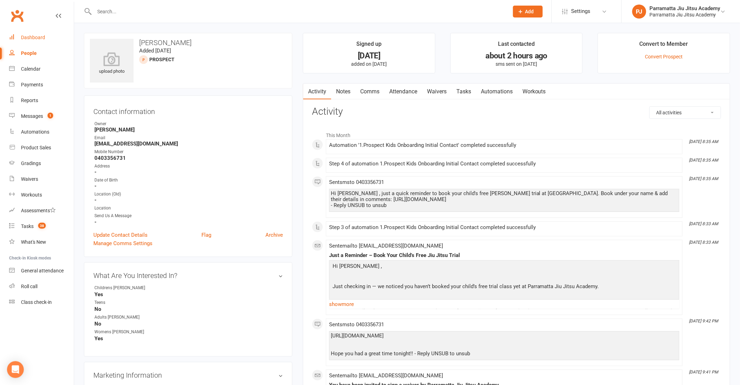
click at [39, 36] on div "Dashboard" at bounding box center [33, 38] width 24 height 6
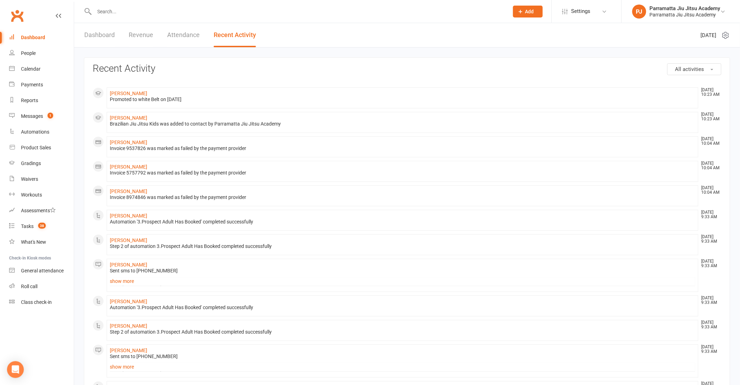
click at [36, 38] on div "Dashboard" at bounding box center [33, 38] width 24 height 6
